Goal: Complete application form: Complete application form

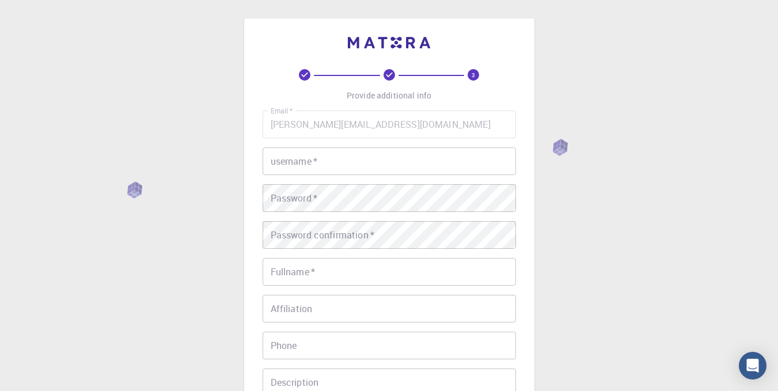
click at [320, 164] on input "username   *" at bounding box center [389, 161] width 253 height 28
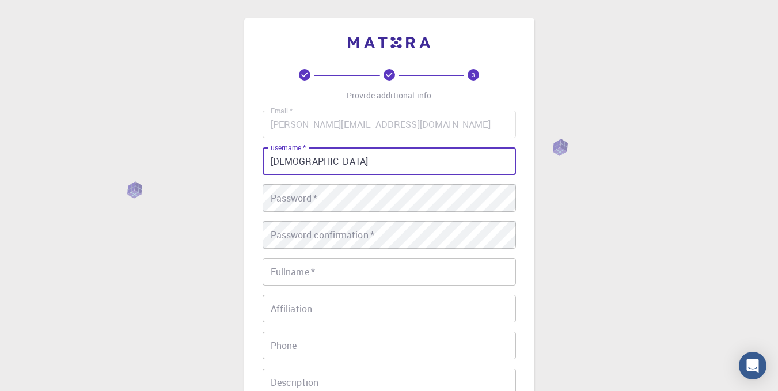
type input "[DEMOGRAPHIC_DATA]"
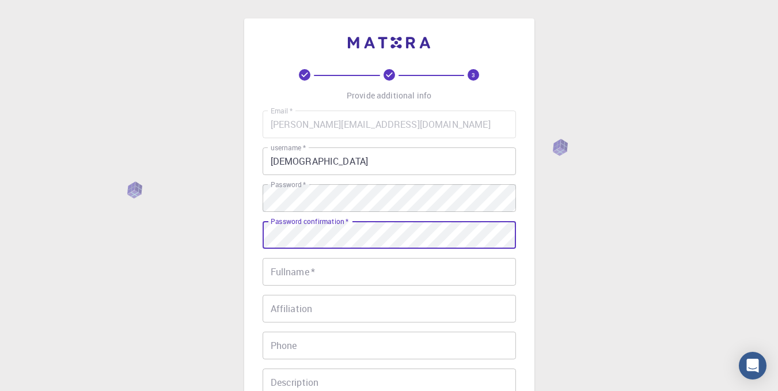
click at [305, 267] on div "Fullname   * Fullname   *" at bounding box center [389, 272] width 253 height 28
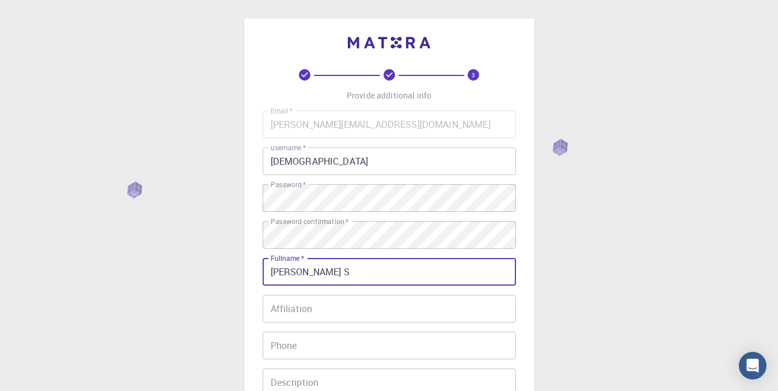
scroll to position [115, 0]
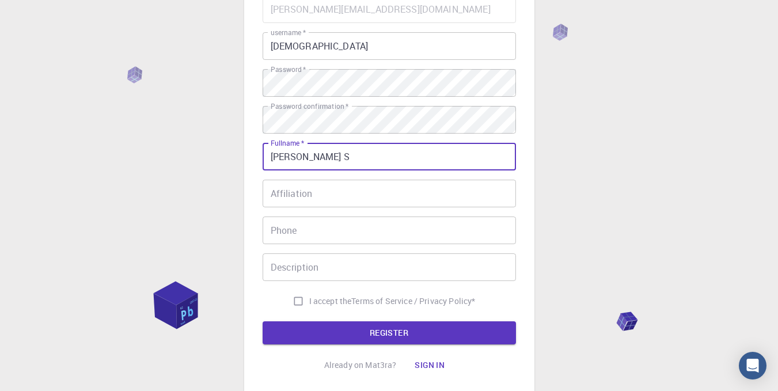
type input "[PERSON_NAME] S"
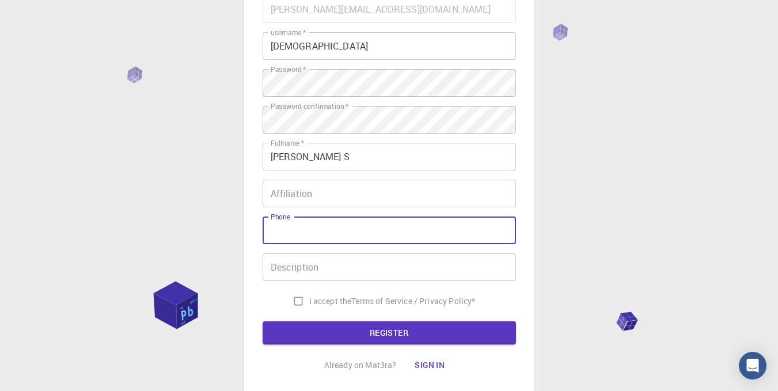
click at [304, 235] on input "Phone" at bounding box center [389, 231] width 253 height 28
type input "9071919746"
click at [295, 302] on input "I accept the Terms of Service / Privacy Policy *" at bounding box center [298, 301] width 22 height 22
checkbox input "true"
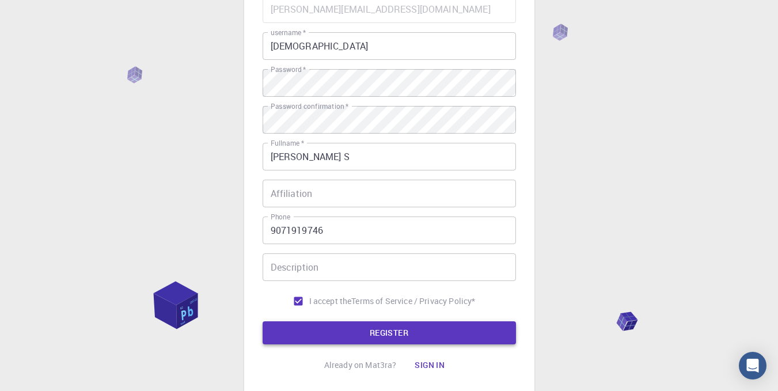
click at [381, 338] on button "REGISTER" at bounding box center [389, 332] width 253 height 23
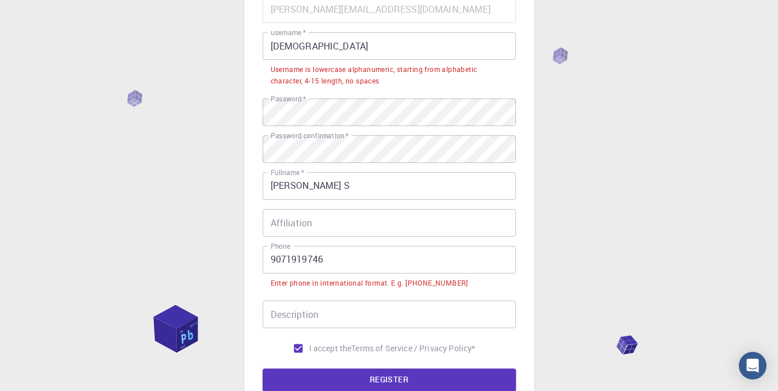
click at [268, 261] on input "9071919746" at bounding box center [389, 260] width 253 height 28
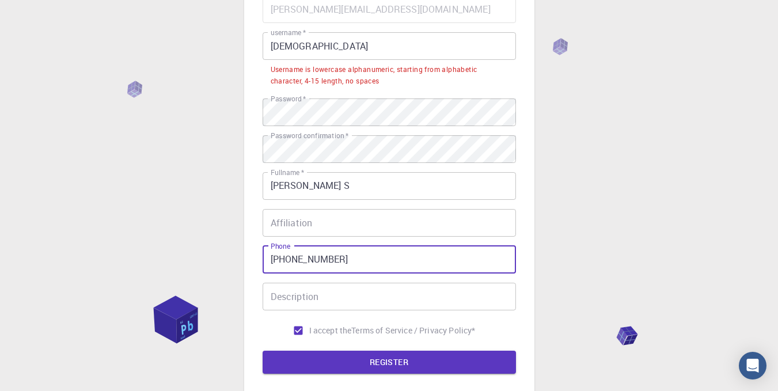
type input "[PHONE_NUMBER]"
click at [328, 50] on input "[DEMOGRAPHIC_DATA]" at bounding box center [389, 46] width 253 height 28
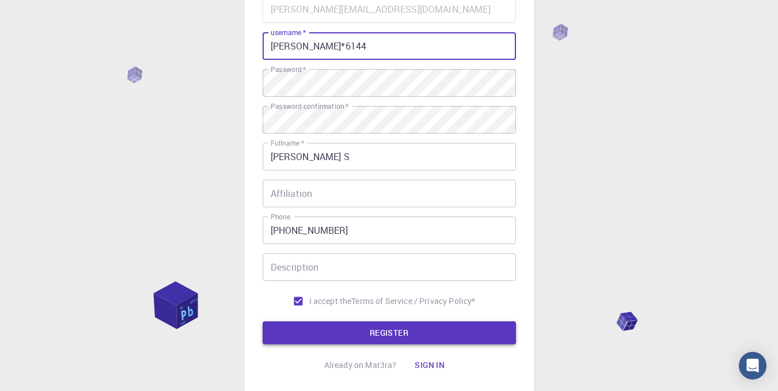
click at [401, 335] on button "REGISTER" at bounding box center [389, 332] width 253 height 23
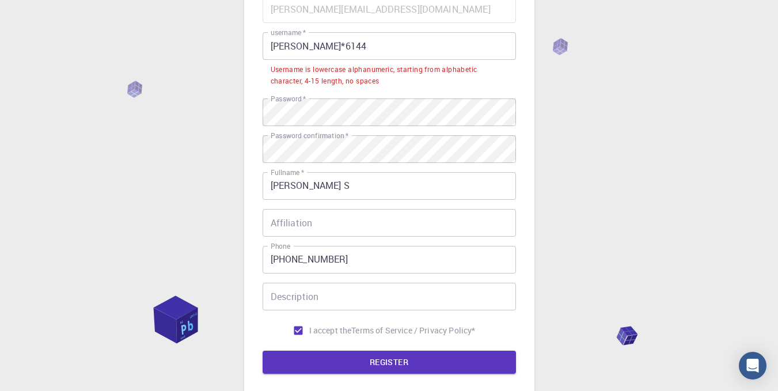
click at [273, 49] on input "[PERSON_NAME]*6144" at bounding box center [389, 46] width 253 height 28
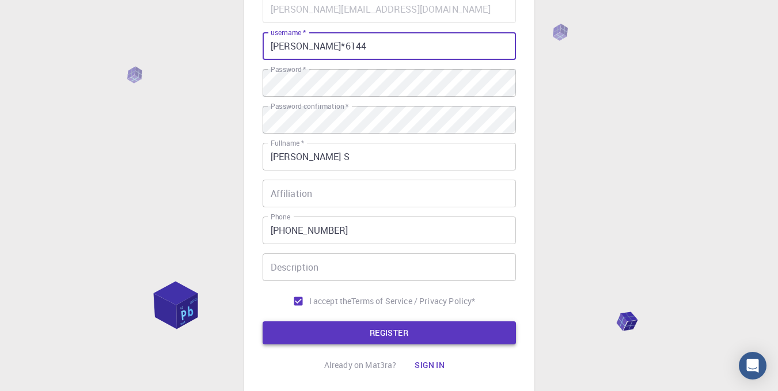
click at [445, 328] on button "REGISTER" at bounding box center [389, 332] width 253 height 23
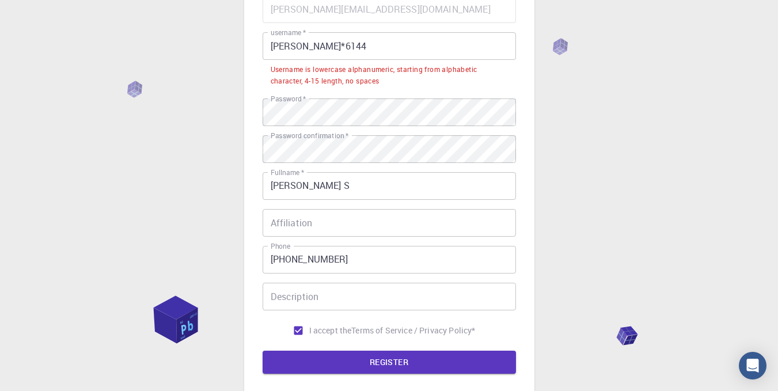
click at [306, 45] on input "[PERSON_NAME]*6144" at bounding box center [389, 46] width 253 height 28
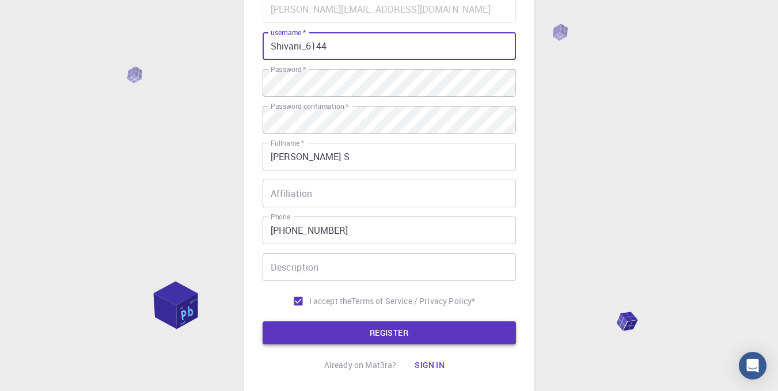
type input "Shivani_6144"
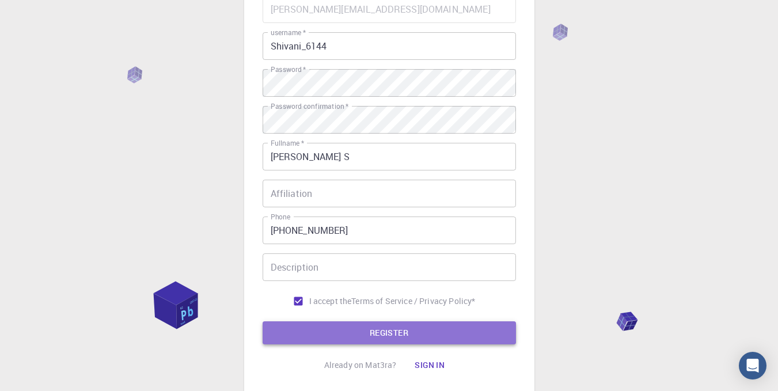
click at [360, 331] on button "REGISTER" at bounding box center [389, 332] width 253 height 23
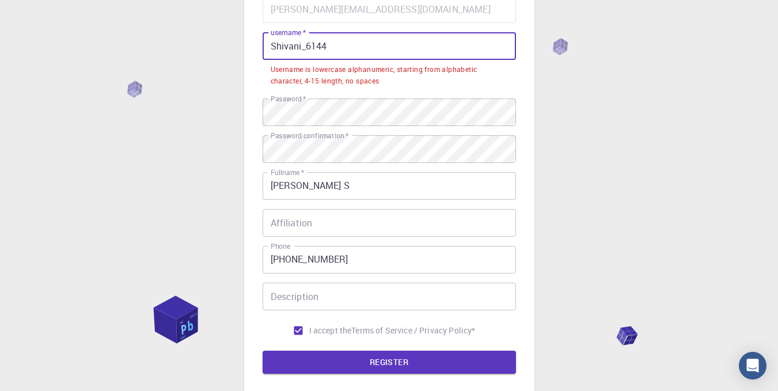
drag, startPoint x: 374, startPoint y: 47, endPoint x: 221, endPoint y: 51, distance: 153.9
click at [221, 51] on div "3 Provide additional info Email   * [PERSON_NAME][EMAIL_ADDRESS][DOMAIN_NAME] E…" at bounding box center [389, 193] width 778 height 616
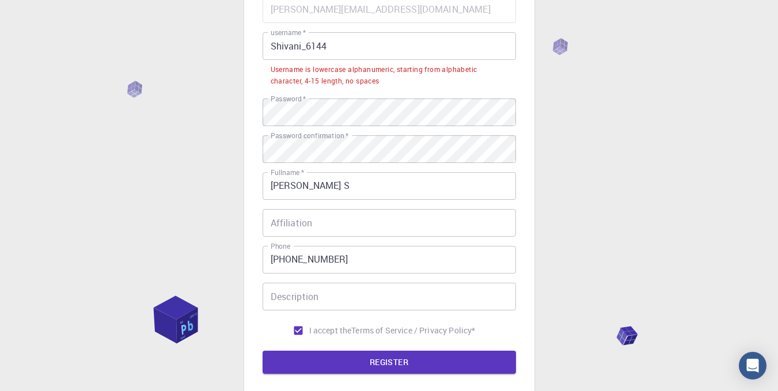
drag, startPoint x: 568, startPoint y: 76, endPoint x: 557, endPoint y: 77, distance: 11.0
click at [568, 76] on div "3 Provide additional info Email   * [PERSON_NAME][EMAIL_ADDRESS][DOMAIN_NAME] E…" at bounding box center [389, 193] width 778 height 616
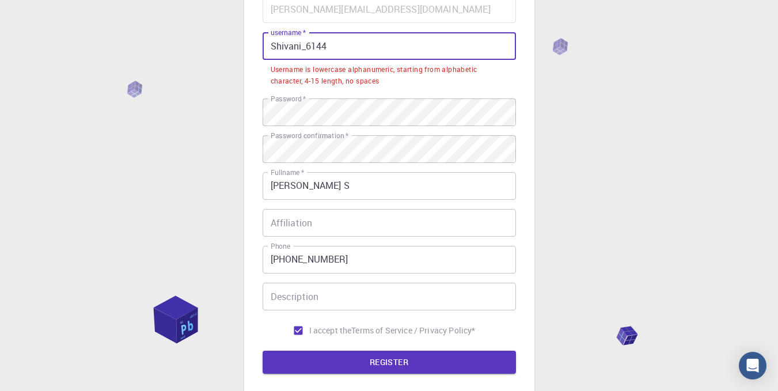
drag, startPoint x: 354, startPoint y: 44, endPoint x: 188, endPoint y: 67, distance: 167.6
click at [188, 67] on div "3 Provide additional info Email   * [PERSON_NAME][EMAIL_ADDRESS][DOMAIN_NAME] E…" at bounding box center [389, 193] width 778 height 616
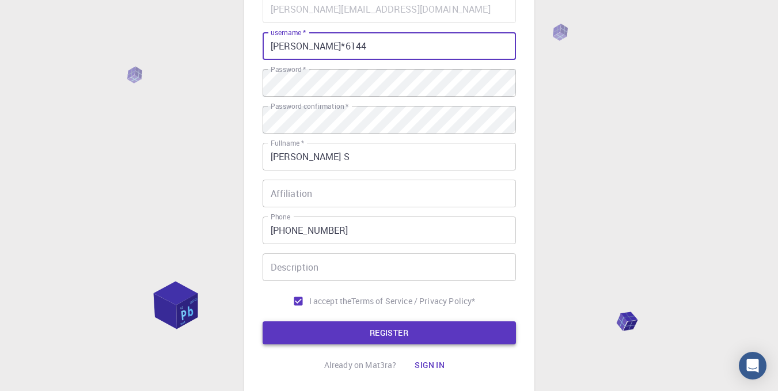
type input "[PERSON_NAME]*6144"
click at [362, 335] on button "REGISTER" at bounding box center [389, 332] width 253 height 23
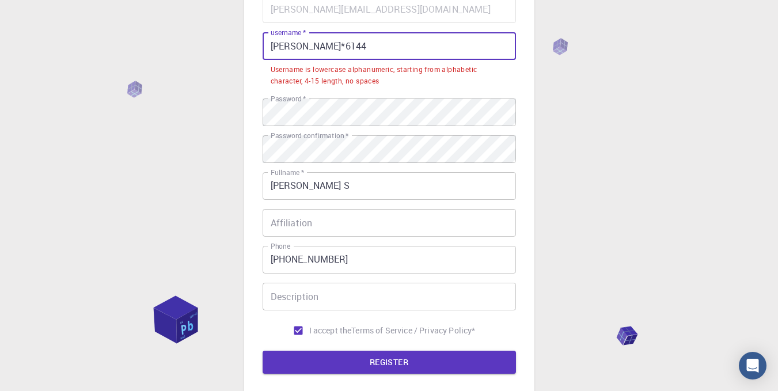
drag, startPoint x: 338, startPoint y: 40, endPoint x: 177, endPoint y: 50, distance: 161.6
click at [177, 50] on div "3 Provide additional info Email   * [PERSON_NAME][EMAIL_ADDRESS][DOMAIN_NAME] E…" at bounding box center [389, 193] width 778 height 616
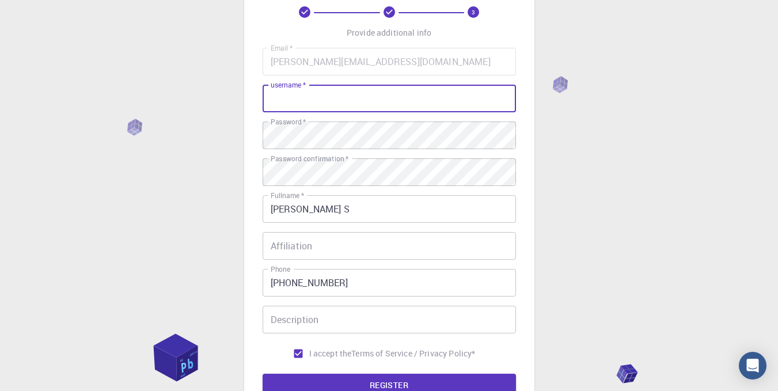
scroll to position [0, 0]
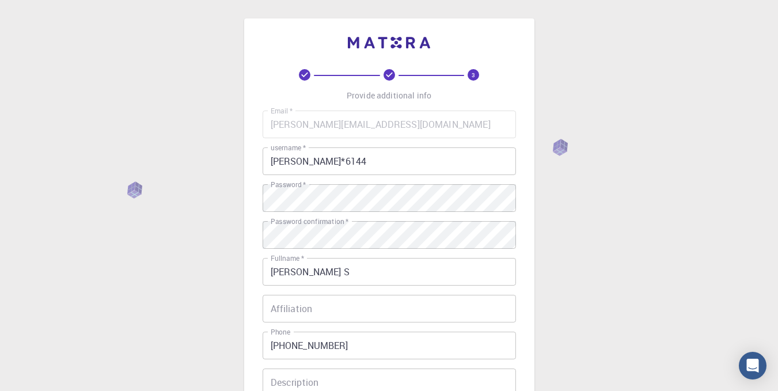
click at [562, 151] on div "3 Provide additional info Email   * [PERSON_NAME][EMAIL_ADDRESS][DOMAIN_NAME] E…" at bounding box center [389, 293] width 778 height 586
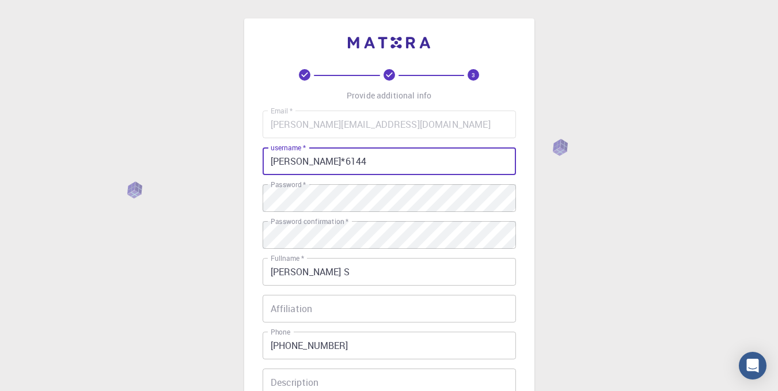
click at [351, 171] on input "[PERSON_NAME]*6144" at bounding box center [389, 161] width 253 height 28
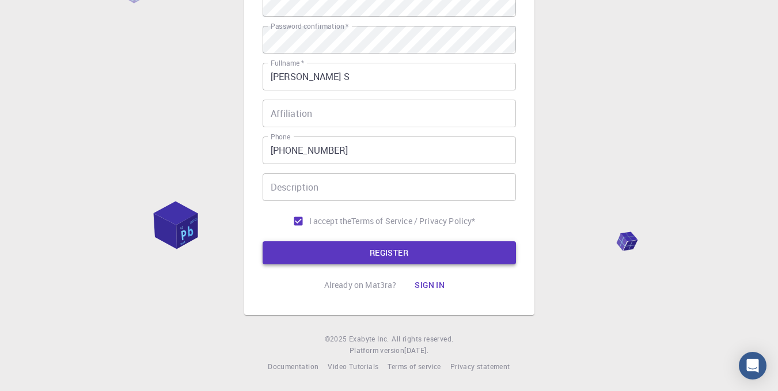
click at [377, 252] on button "REGISTER" at bounding box center [389, 252] width 253 height 23
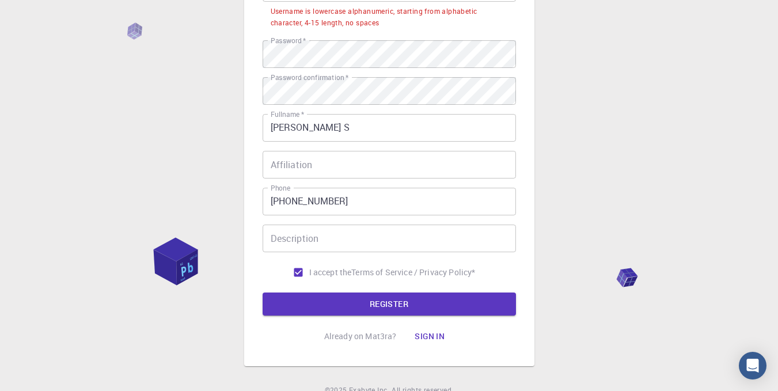
scroll to position [109, 0]
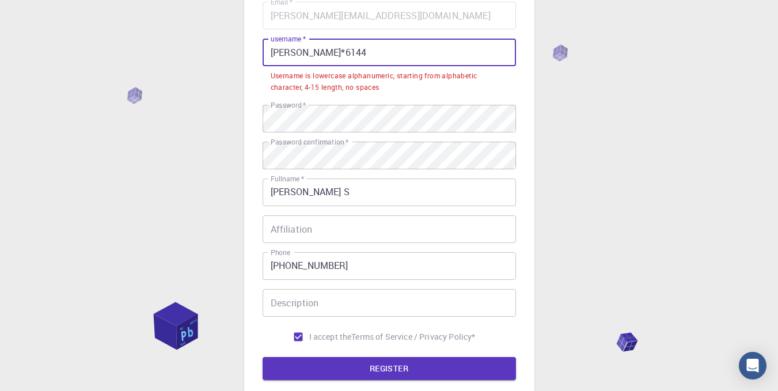
drag, startPoint x: 301, startPoint y: 57, endPoint x: 260, endPoint y: 55, distance: 40.4
click at [268, 55] on input "[PERSON_NAME]*6144" at bounding box center [389, 53] width 253 height 28
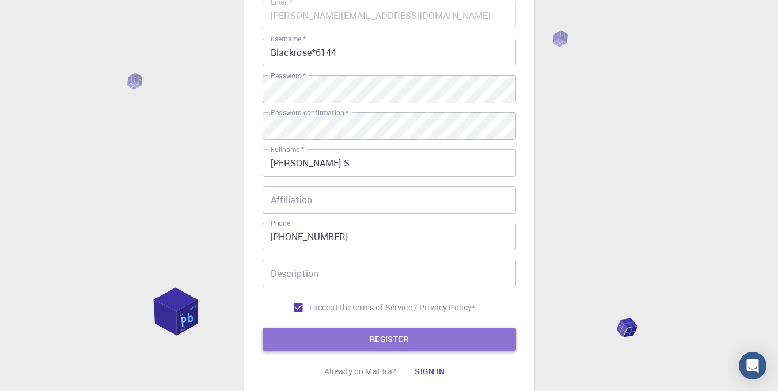
click at [360, 339] on button "REGISTER" at bounding box center [389, 339] width 253 height 23
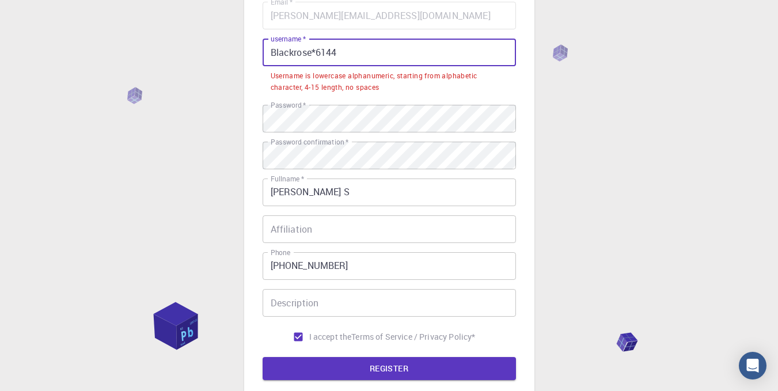
drag, startPoint x: 317, startPoint y: 53, endPoint x: 311, endPoint y: 53, distance: 6.3
click at [311, 53] on input "Blackrose*6144" at bounding box center [389, 53] width 253 height 28
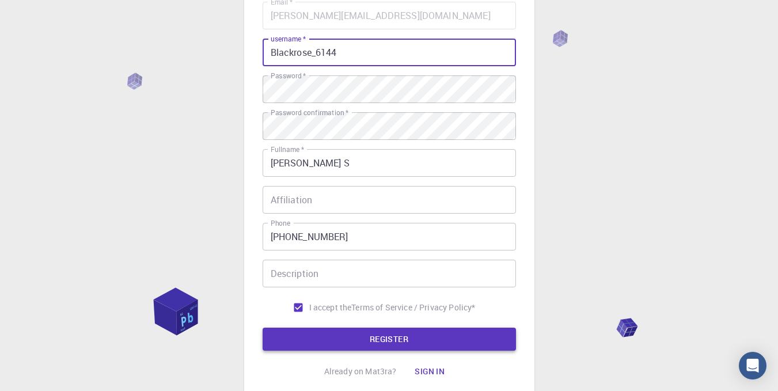
click at [410, 335] on button "REGISTER" at bounding box center [389, 339] width 253 height 23
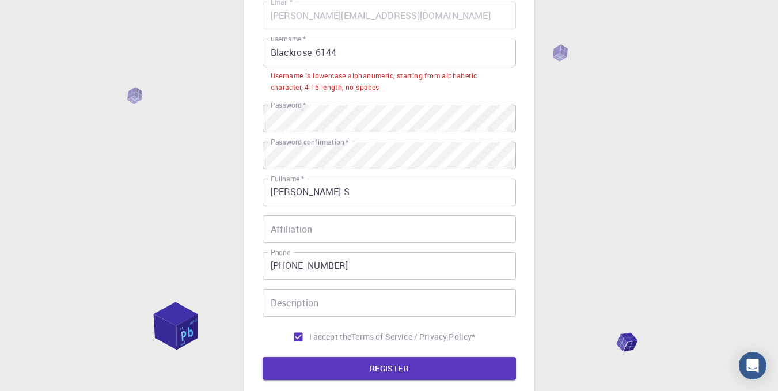
click at [319, 54] on input "Blackrose_6144" at bounding box center [389, 53] width 253 height 28
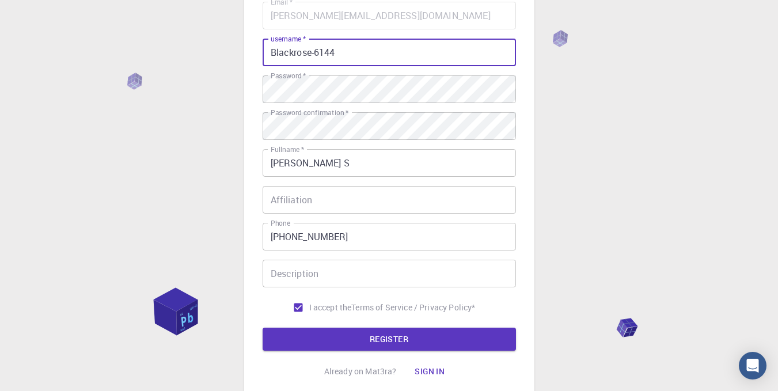
click at [345, 334] on button "REGISTER" at bounding box center [389, 339] width 253 height 23
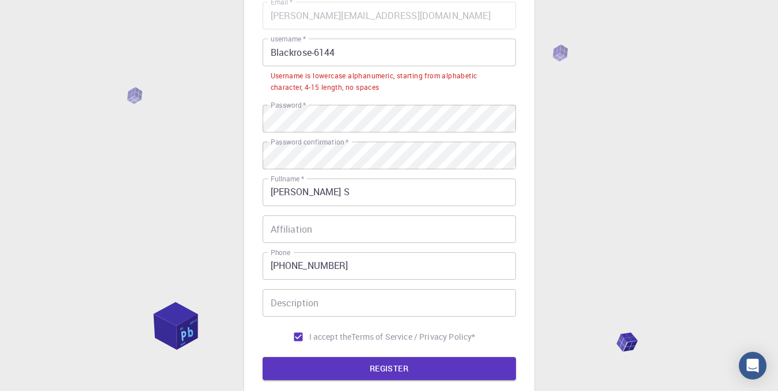
click at [317, 54] on input "Blackrose-6144" at bounding box center [389, 53] width 253 height 28
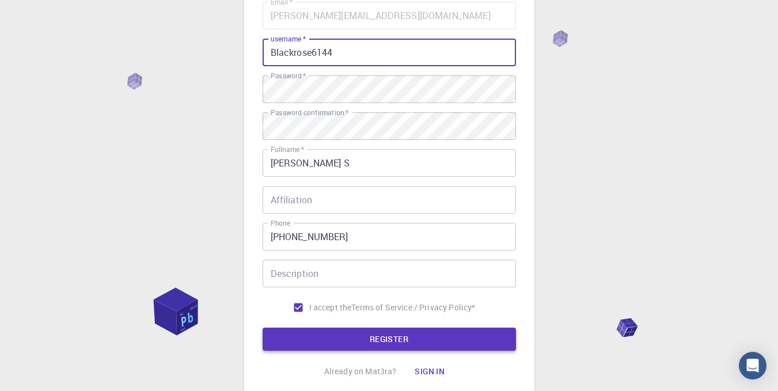
click at [342, 339] on button "REGISTER" at bounding box center [389, 339] width 253 height 23
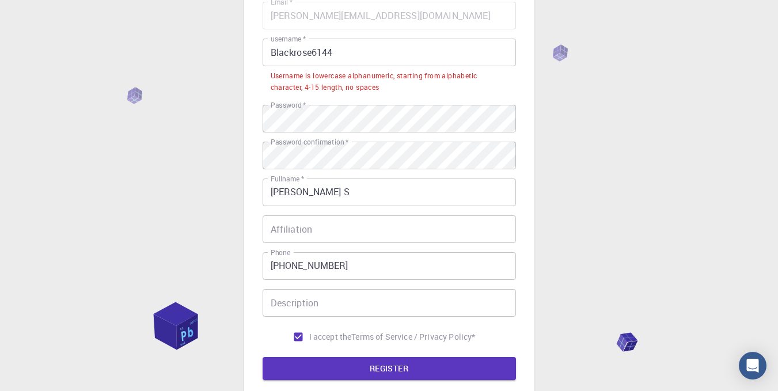
click at [309, 54] on input "Blackrose6144" at bounding box center [389, 53] width 253 height 28
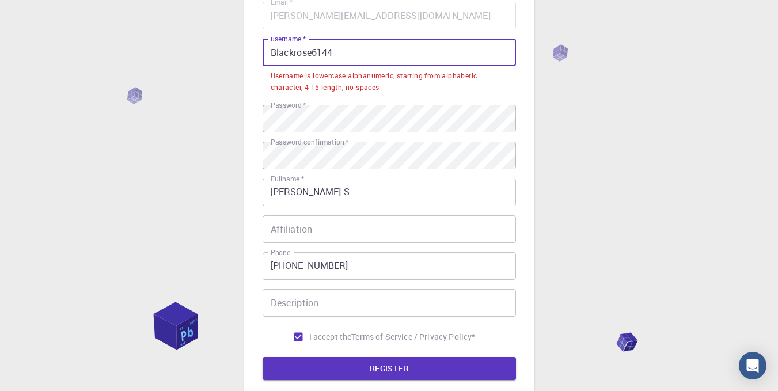
click at [312, 54] on input "Blackrose6144" at bounding box center [389, 53] width 253 height 28
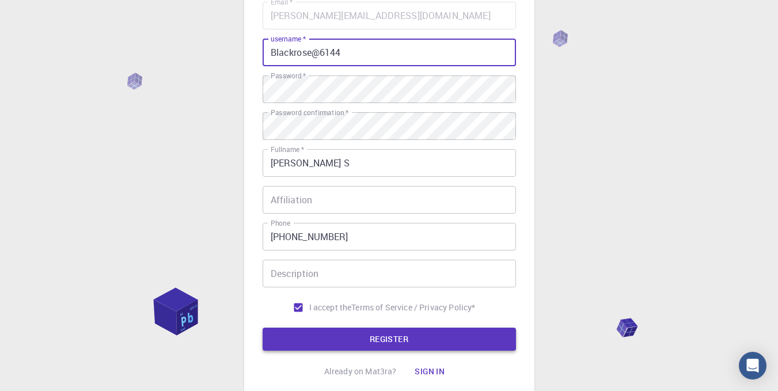
type input "Blackrose@6144"
click at [370, 343] on button "REGISTER" at bounding box center [389, 339] width 253 height 23
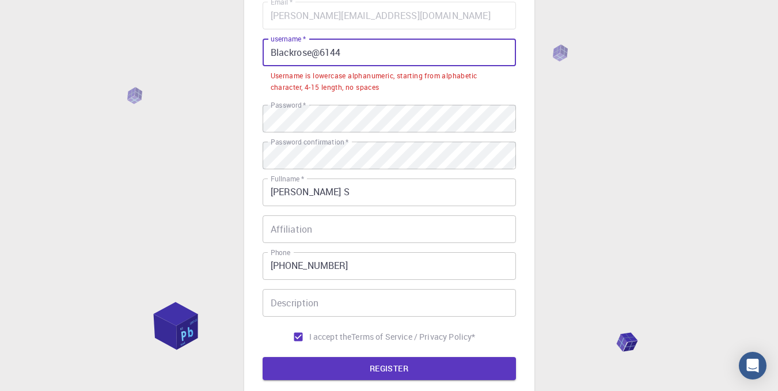
drag, startPoint x: 320, startPoint y: 56, endPoint x: 376, endPoint y: 50, distance: 55.7
click at [376, 50] on input "Blackrose@6144" at bounding box center [389, 53] width 253 height 28
click at [380, 50] on input "Blackrose@6144" at bounding box center [389, 53] width 253 height 28
drag, startPoint x: 370, startPoint y: 50, endPoint x: 128, endPoint y: 77, distance: 242.9
click at [128, 77] on div "3 Provide additional info Email   * [PERSON_NAME][EMAIL_ADDRESS][DOMAIN_NAME] E…" at bounding box center [389, 199] width 778 height 616
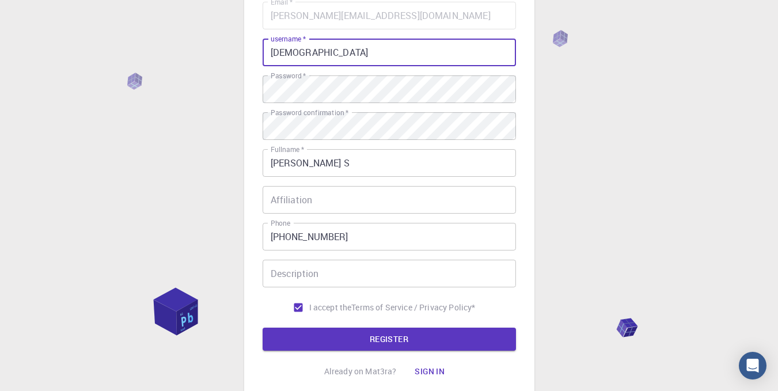
type input "[DEMOGRAPHIC_DATA]"
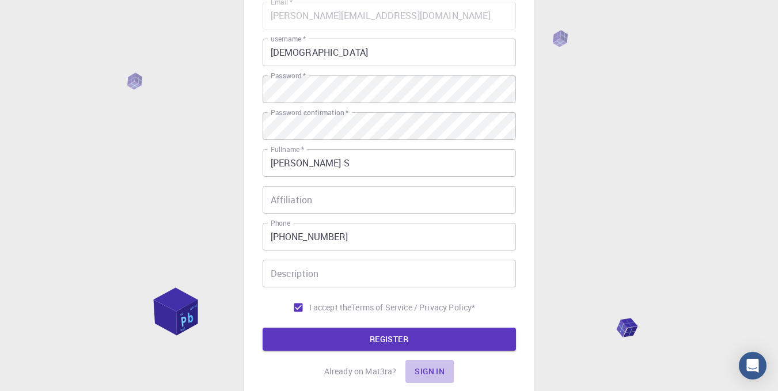
click at [429, 371] on button "Sign in" at bounding box center [430, 371] width 48 height 23
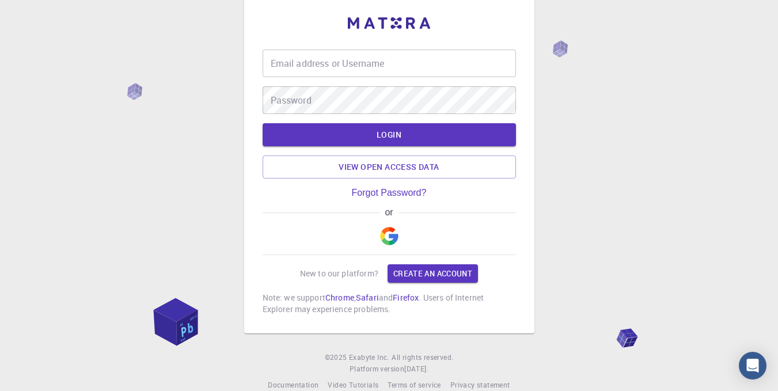
scroll to position [38, 0]
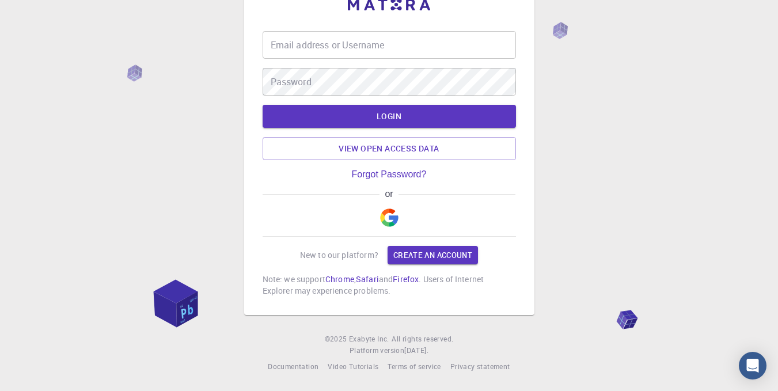
click at [390, 219] on img "button" at bounding box center [389, 218] width 18 height 18
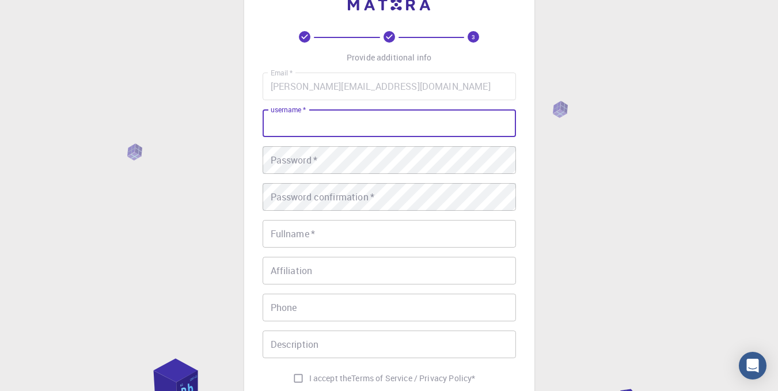
click at [305, 119] on input "username   *" at bounding box center [389, 123] width 253 height 28
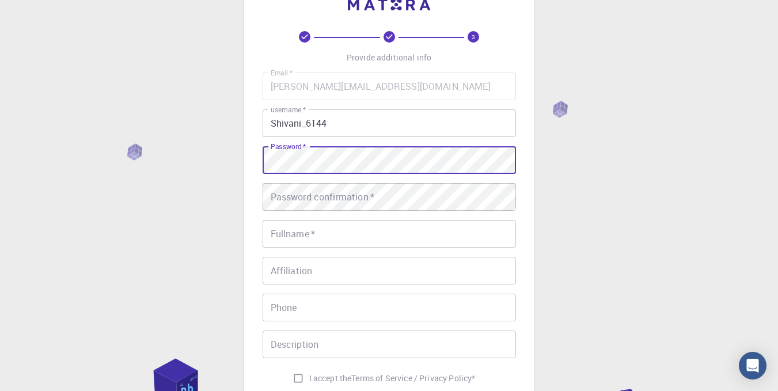
click at [328, 127] on input "Shivani_6144" at bounding box center [389, 123] width 253 height 28
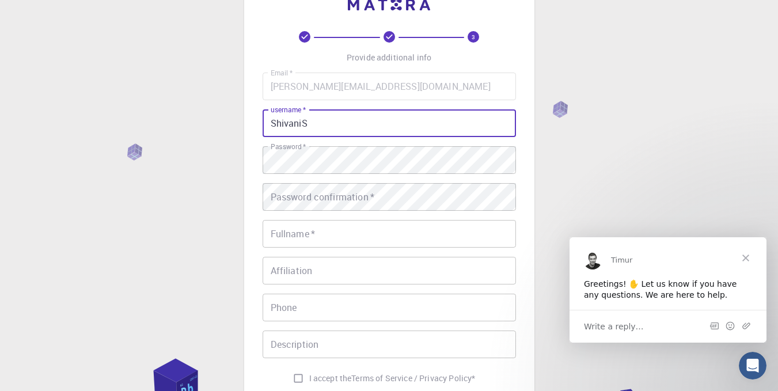
type input "ShivaniS"
click at [317, 190] on div "Password confirmation   * Password confirmation   *" at bounding box center [389, 197] width 253 height 28
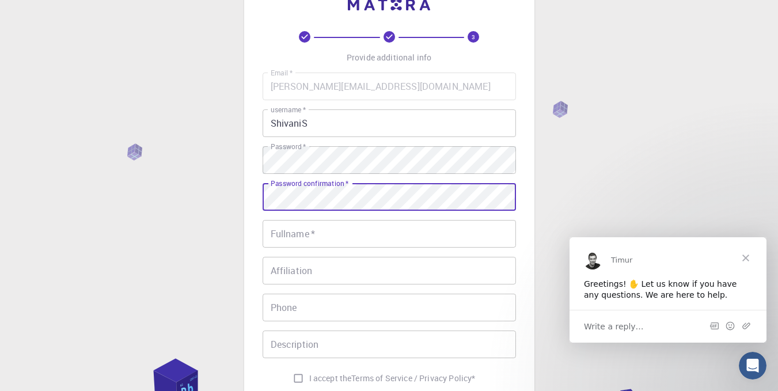
click at [297, 230] on input "Fullname   *" at bounding box center [389, 234] width 253 height 28
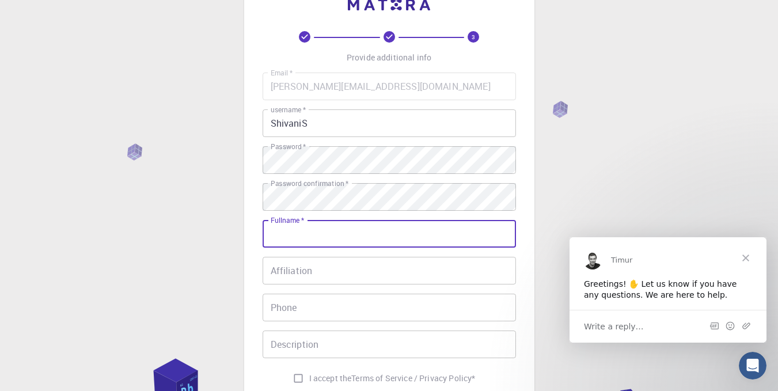
type input "[PERSON_NAME] S"
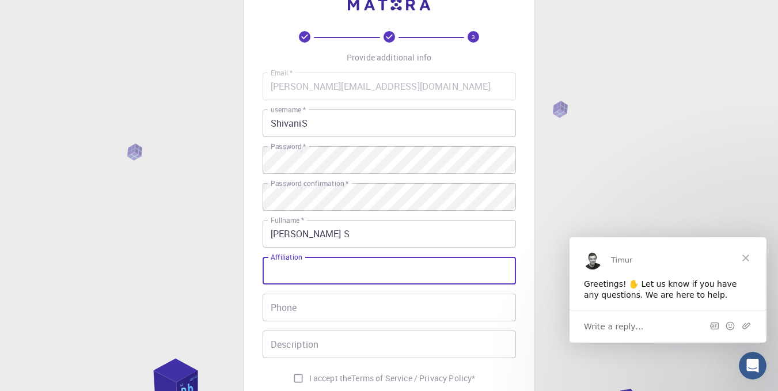
click at [308, 268] on input "Affiliation" at bounding box center [389, 271] width 253 height 28
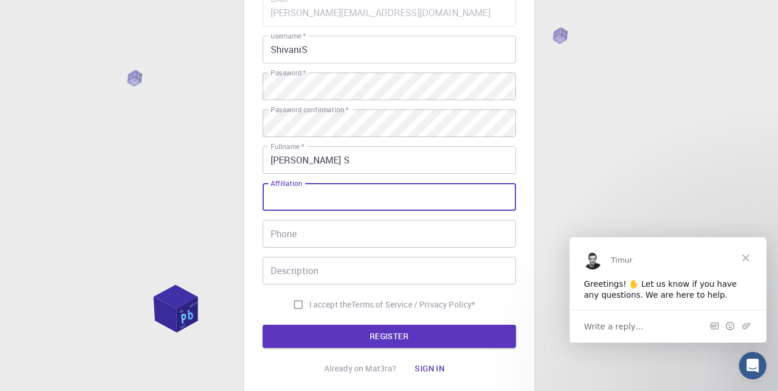
scroll to position [135, 0]
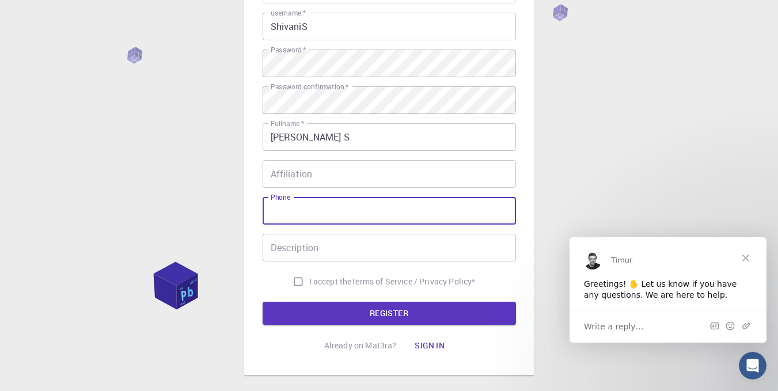
click at [293, 221] on input "Phone" at bounding box center [389, 211] width 253 height 28
type input "[PHONE_NUMBER]"
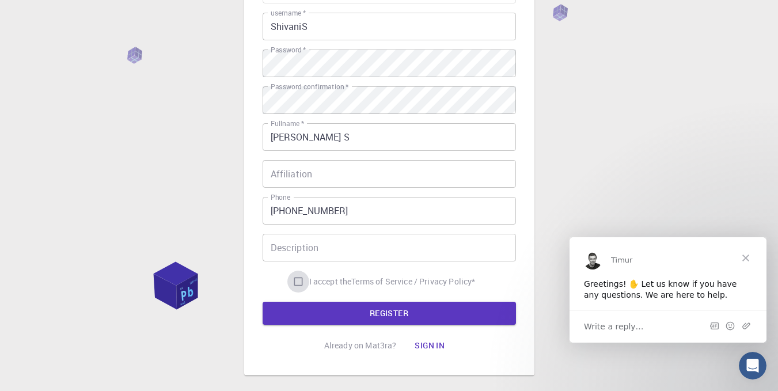
click at [296, 279] on input "I accept the Terms of Service / Privacy Policy *" at bounding box center [298, 282] width 22 height 22
checkbox input "true"
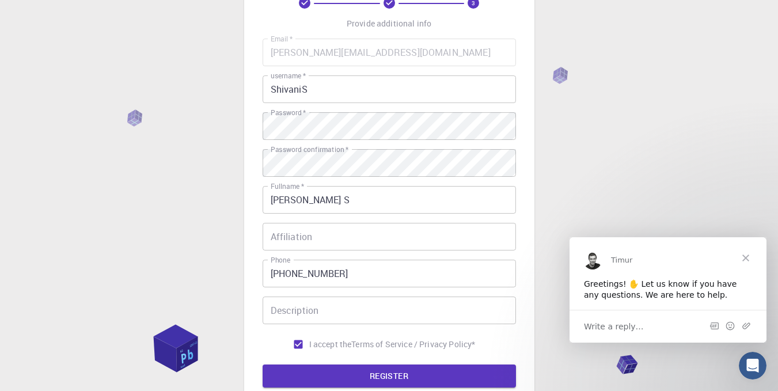
scroll to position [94, 0]
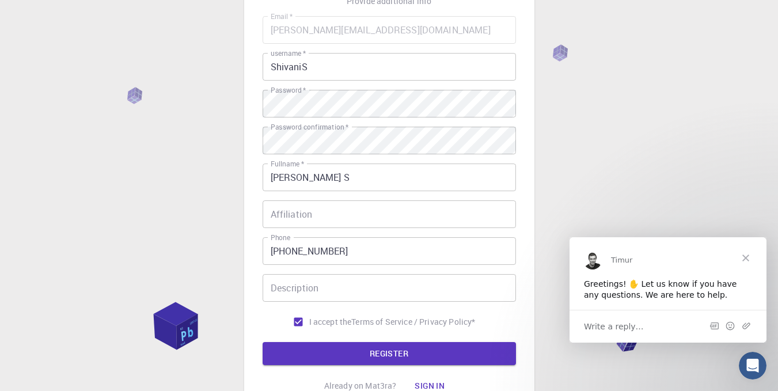
click at [634, 323] on span "Write a reply…" at bounding box center [614, 326] width 60 height 15
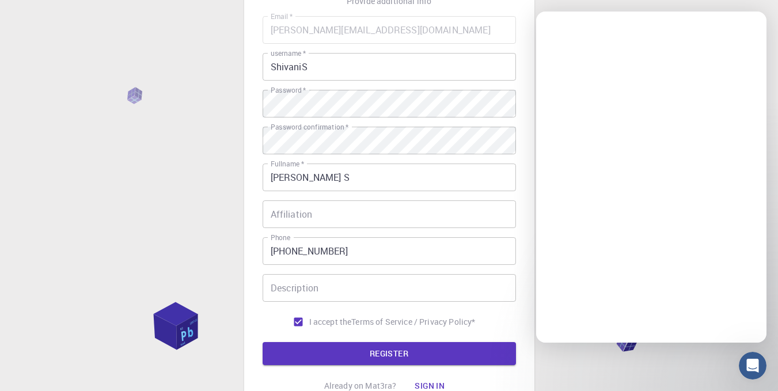
scroll to position [0, 0]
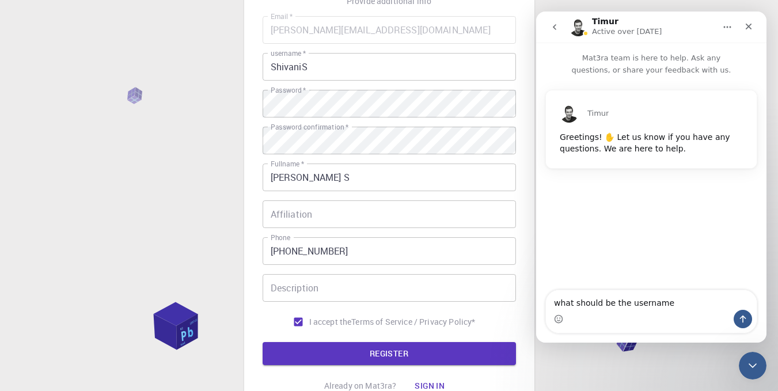
type textarea "what should be the username"
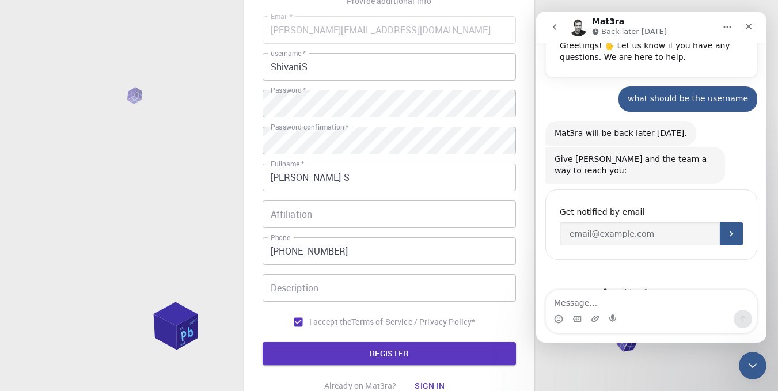
scroll to position [99, 0]
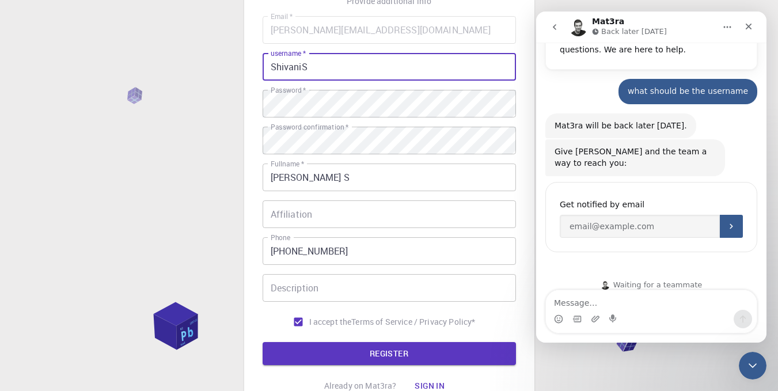
click at [324, 67] on input "ShivaniS" at bounding box center [389, 67] width 253 height 28
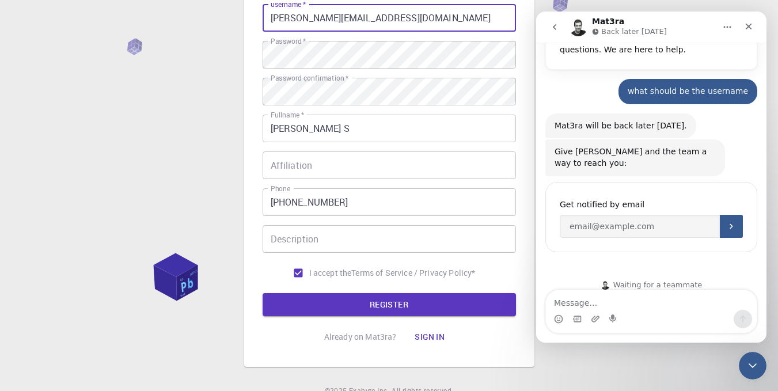
scroll to position [152, 0]
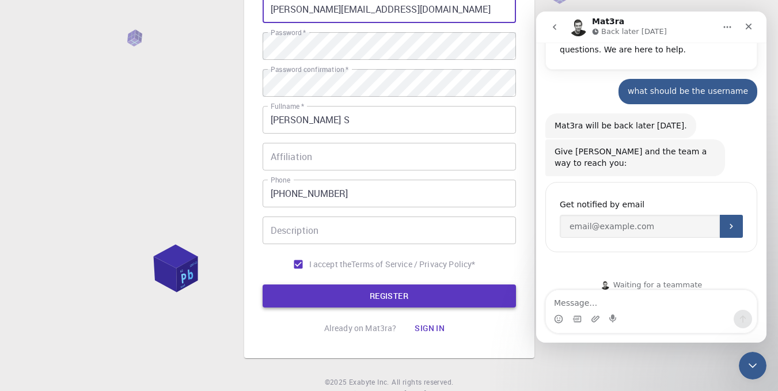
type input "[PERSON_NAME][EMAIL_ADDRESS][DOMAIN_NAME]"
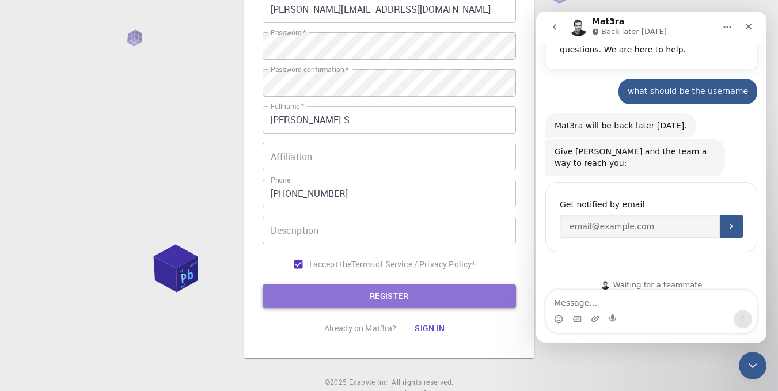
click at [381, 292] on button "REGISTER" at bounding box center [389, 296] width 253 height 23
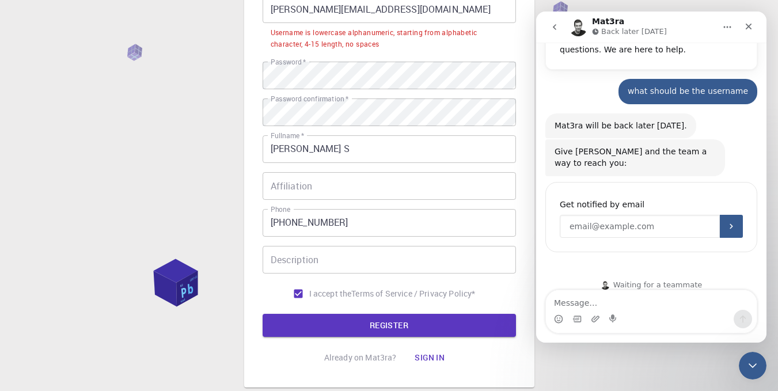
click at [620, 215] on input "Enter your email" at bounding box center [640, 226] width 160 height 23
type input "[PERSON_NAME][EMAIL_ADDRESS][DOMAIN_NAME]"
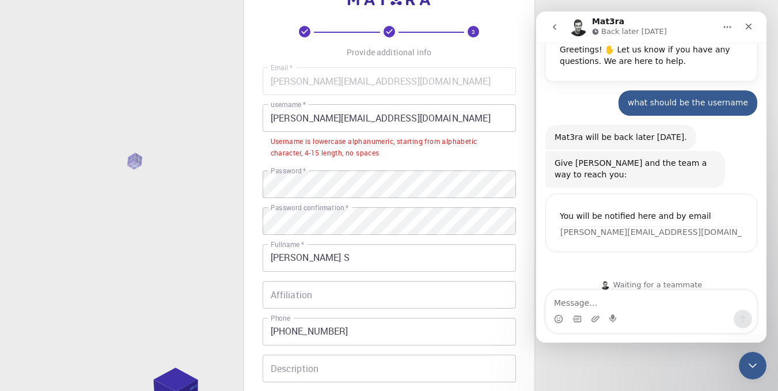
scroll to position [42, 0]
click at [406, 132] on input "[PERSON_NAME][EMAIL_ADDRESS][DOMAIN_NAME]" at bounding box center [389, 119] width 253 height 28
